Goal: Navigation & Orientation: Find specific page/section

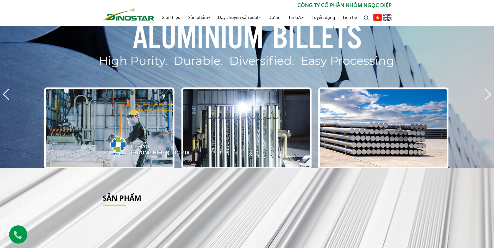
click at [388, 19] on img at bounding box center [387, 17] width 9 height 7
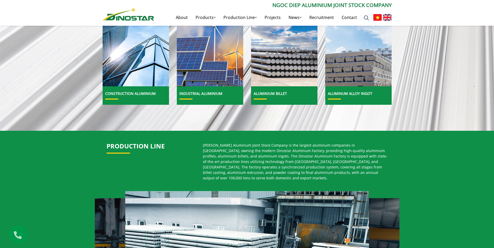
scroll to position [182, 0]
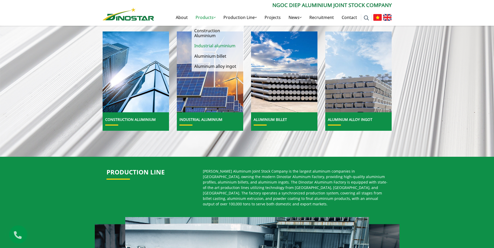
click at [219, 46] on link "Industrial aluminium" at bounding box center [218, 46] width 52 height 10
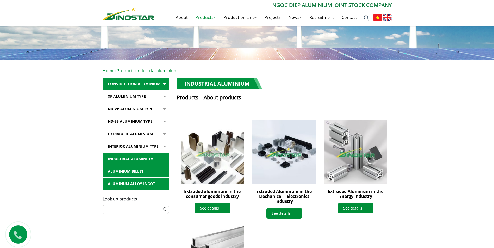
scroll to position [78, 0]
